Goal: Task Accomplishment & Management: Manage account settings

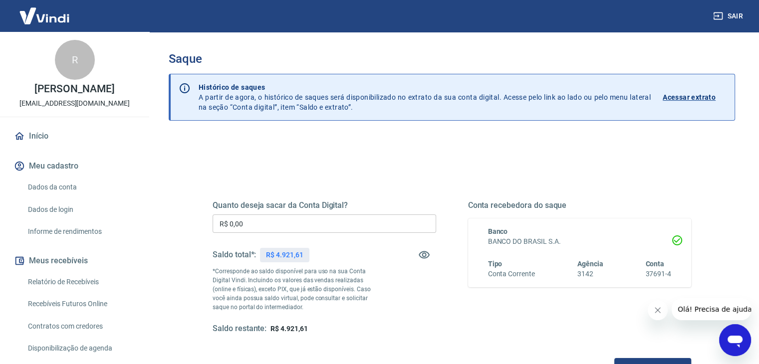
click at [314, 226] on input "R$ 0,00" at bounding box center [323, 223] width 223 height 18
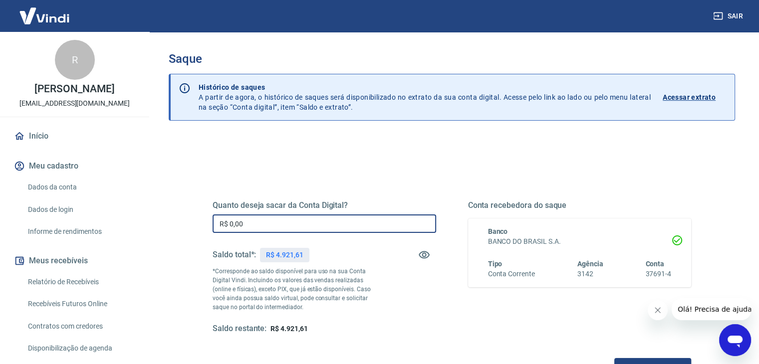
click at [314, 226] on input "R$ 0,00" at bounding box center [323, 223] width 223 height 18
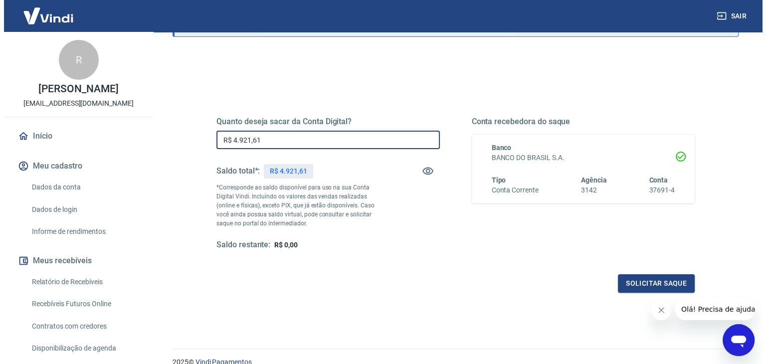
scroll to position [100, 0]
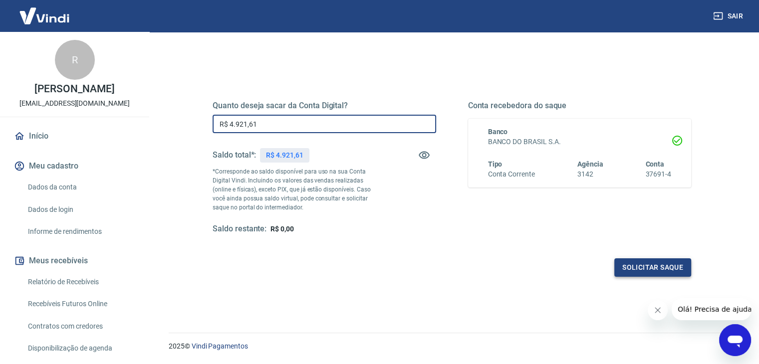
type input "R$ 4.921,61"
click at [642, 263] on button "Solicitar saque" at bounding box center [652, 267] width 77 height 18
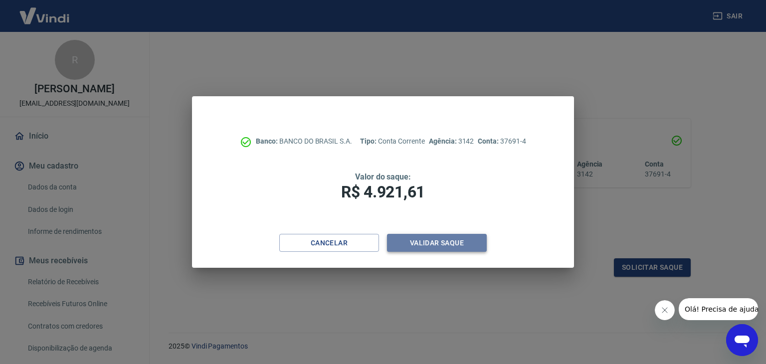
click at [427, 250] on button "Validar saque" at bounding box center [437, 243] width 100 height 18
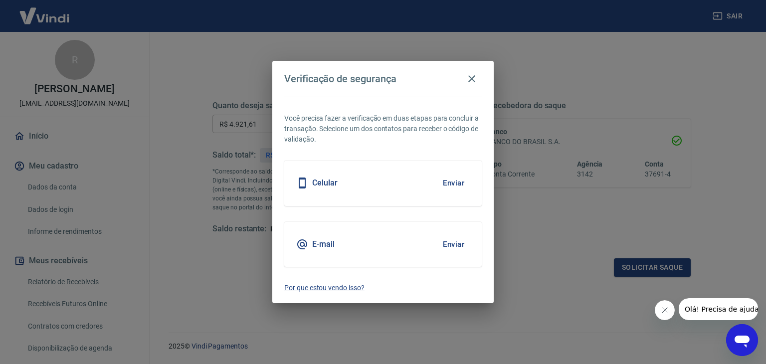
click at [453, 243] on button "Enviar" at bounding box center [453, 244] width 32 height 21
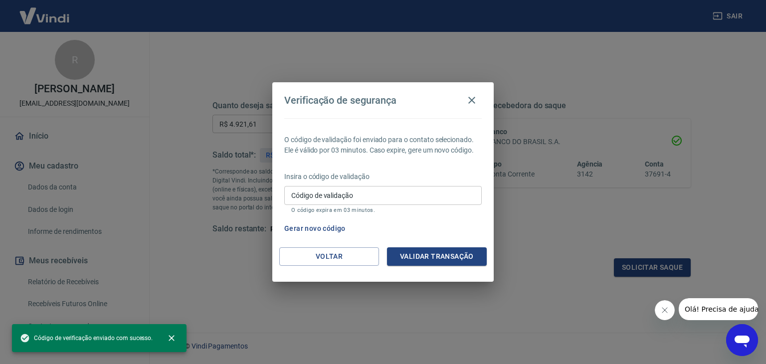
click at [307, 195] on input "Código de validação" at bounding box center [382, 195] width 197 height 18
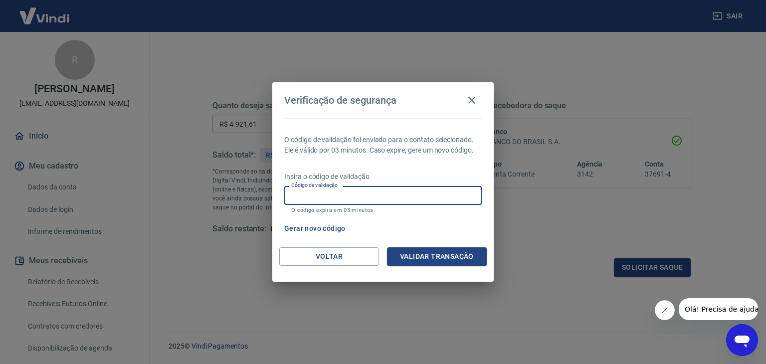
paste input "785813"
type input "785813"
click at [437, 257] on button "Validar transação" at bounding box center [437, 256] width 100 height 18
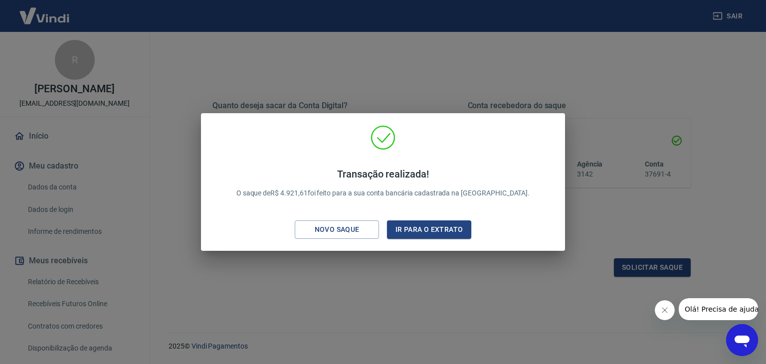
click at [389, 302] on div "Transação realizada! O saque de R$ 4.921,61 foi feito para a sua conta bancária…" at bounding box center [383, 182] width 766 height 364
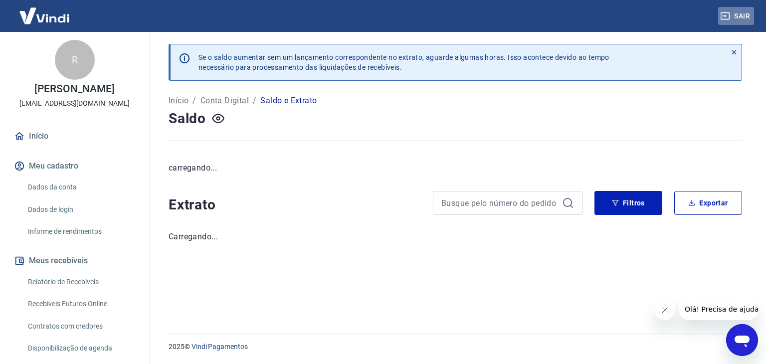
click at [729, 16] on icon "button" at bounding box center [725, 15] width 9 height 7
